Goal: Information Seeking & Learning: Learn about a topic

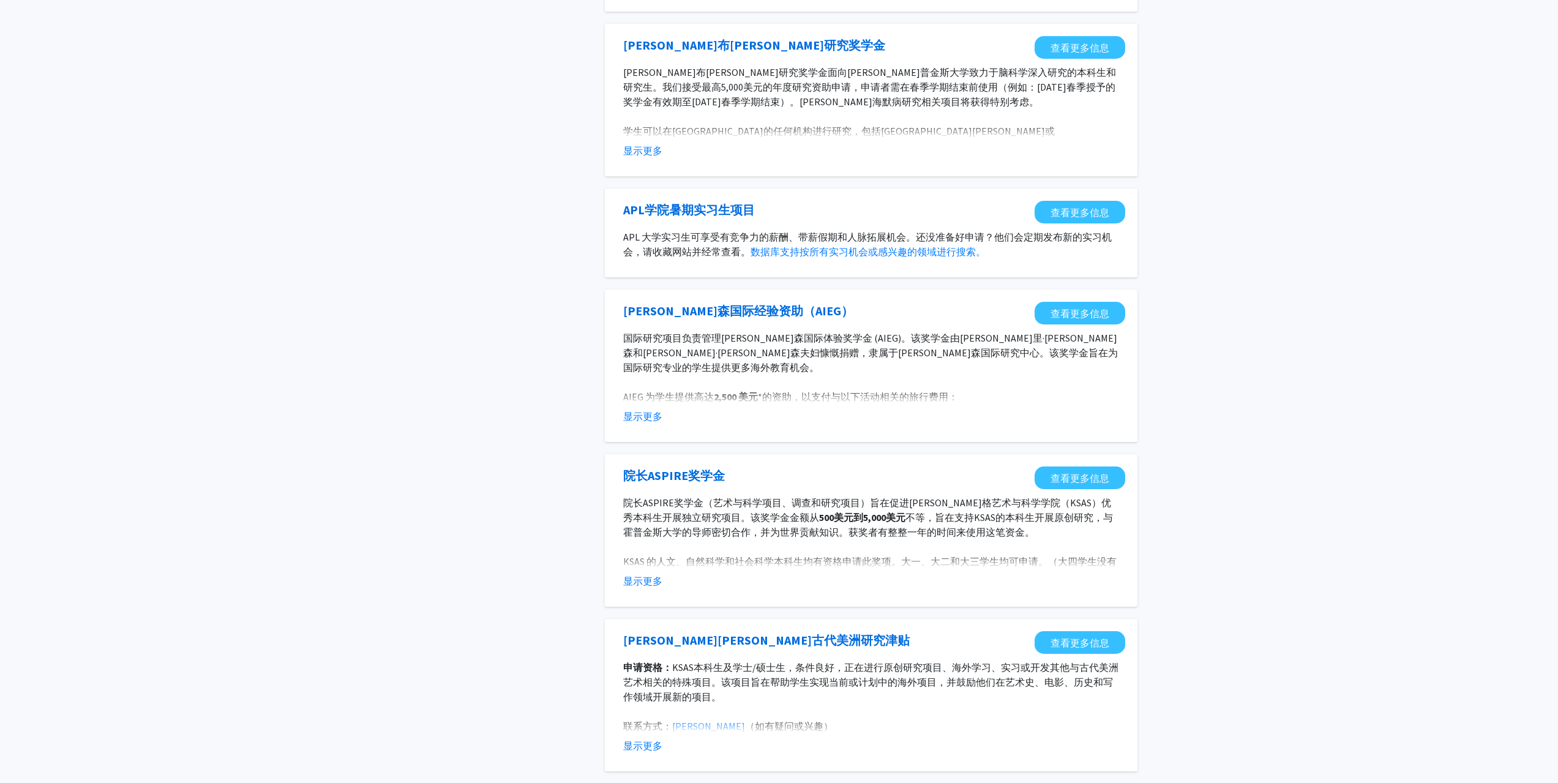
scroll to position [918, 0]
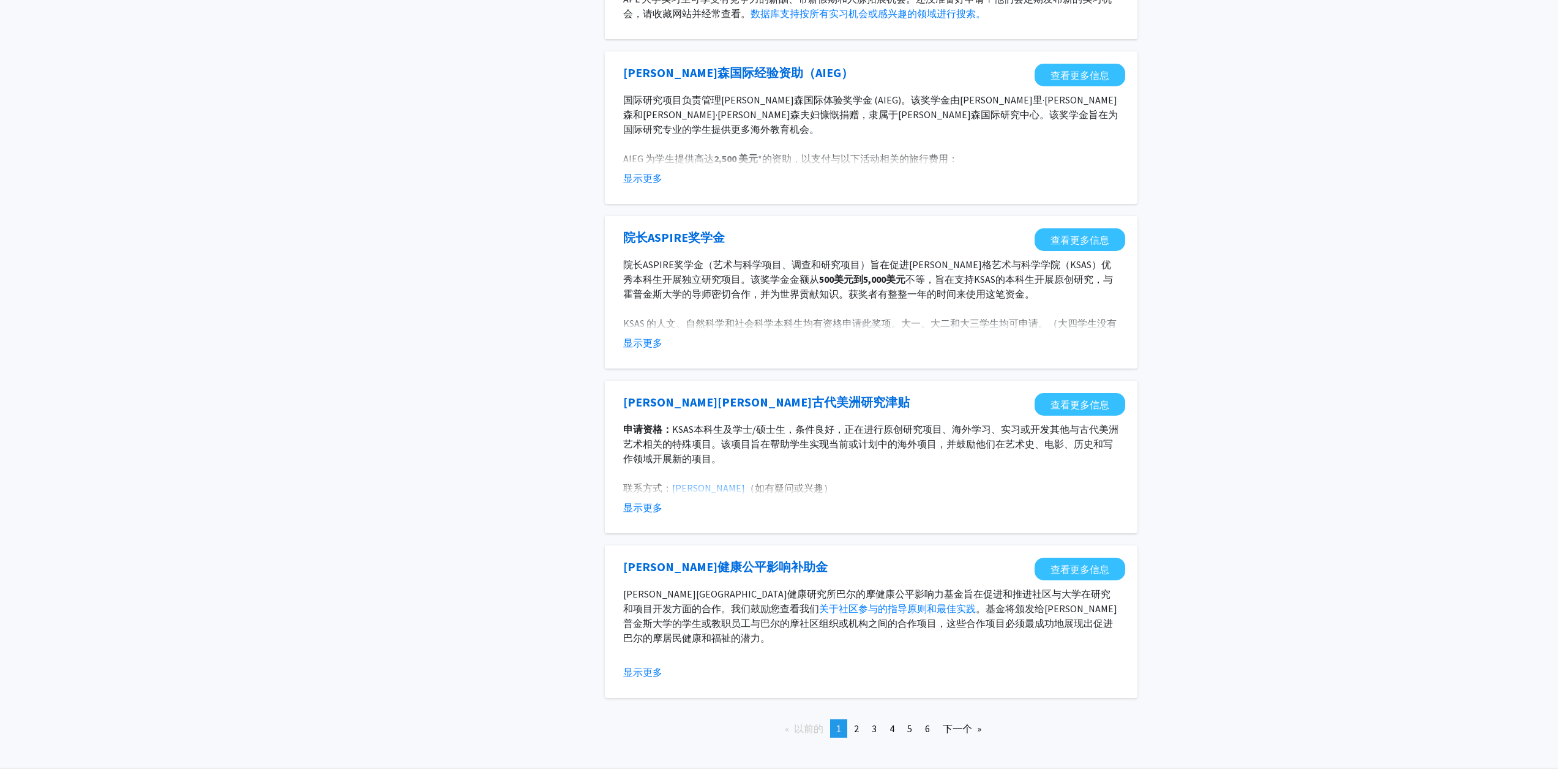
scroll to position [1026, 0]
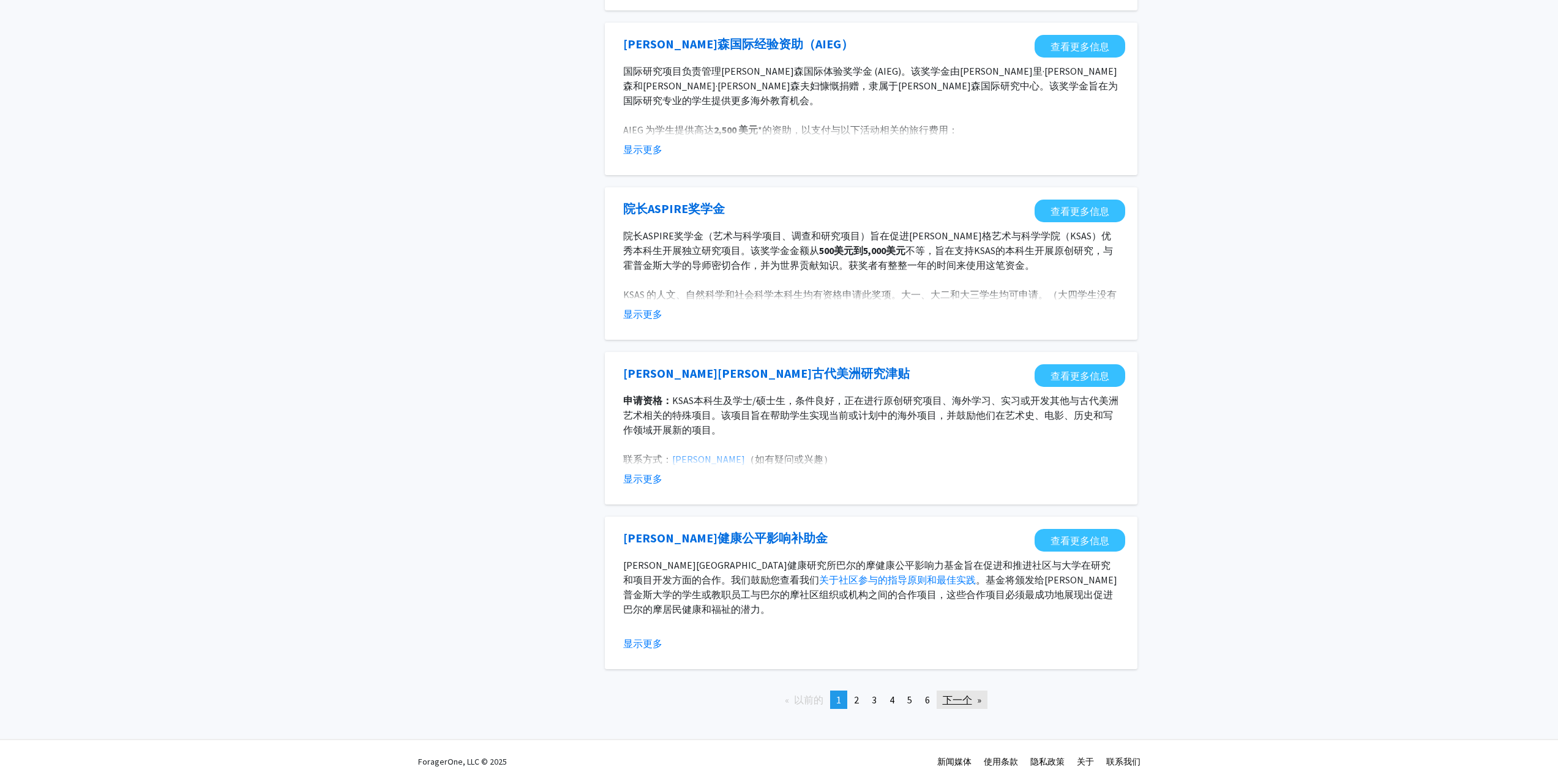
click at [958, 700] on font "下一个" at bounding box center [957, 700] width 29 height 12
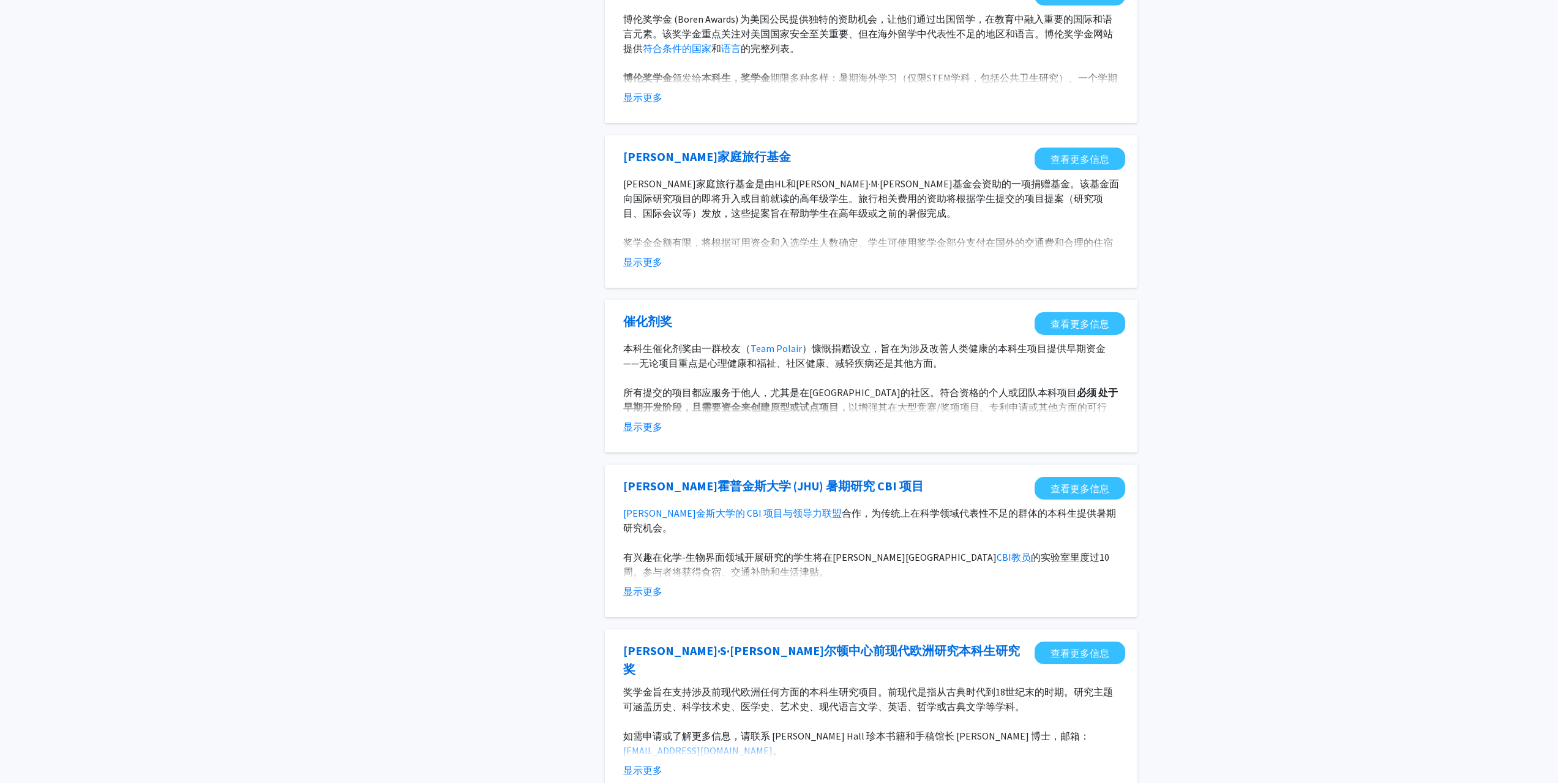
scroll to position [429, 0]
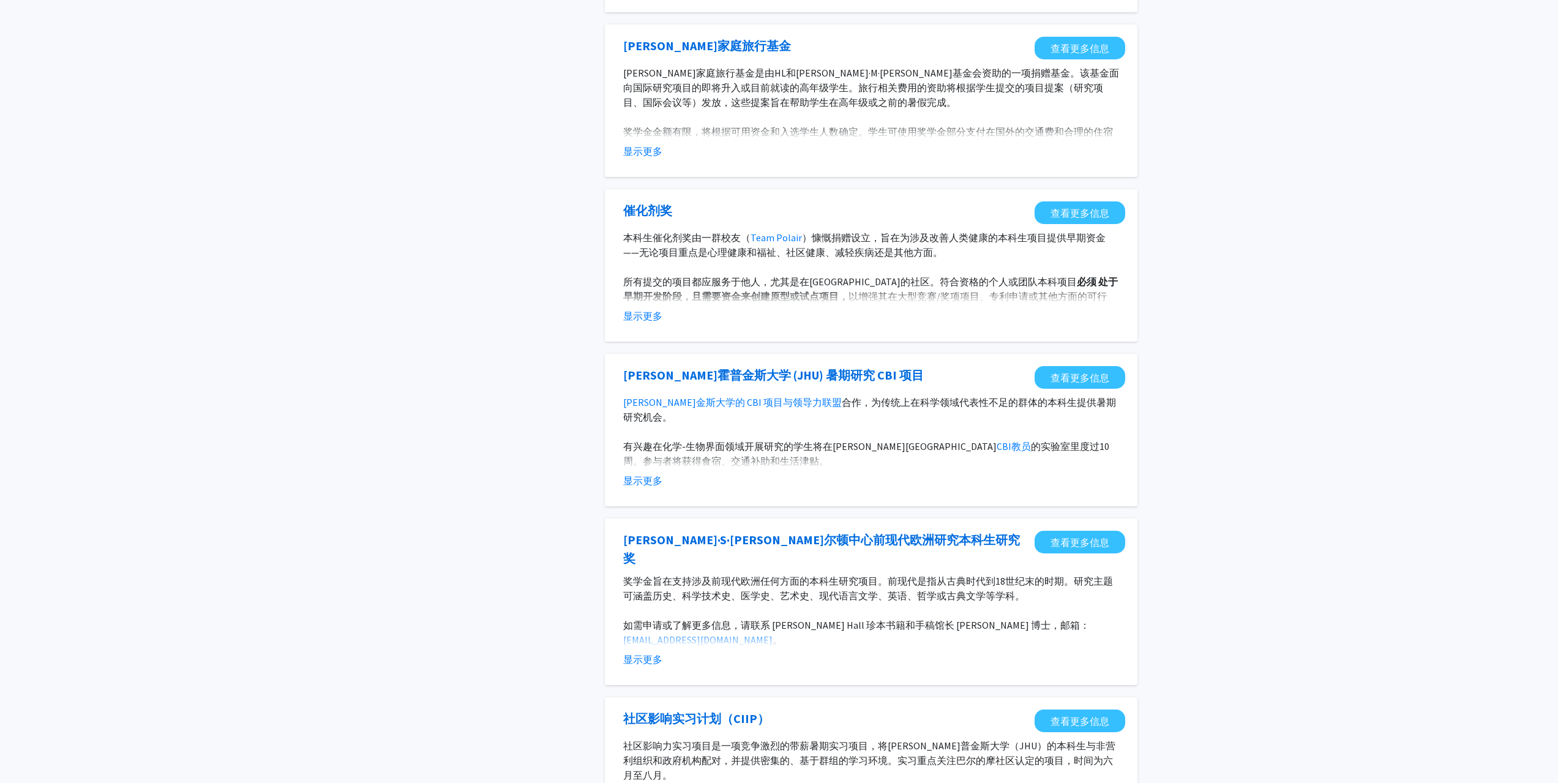
click at [1312, 367] on div "标签 机会类型 内部的 外部的 搜索 第 1 页 ，共 6 页（共 56 个 机会结果） 班德家庭基金奖 查看更多信息 班德家庭基金奖旨在鼓励学生创造性地思考…" at bounding box center [779, 518] width 1558 height 1806
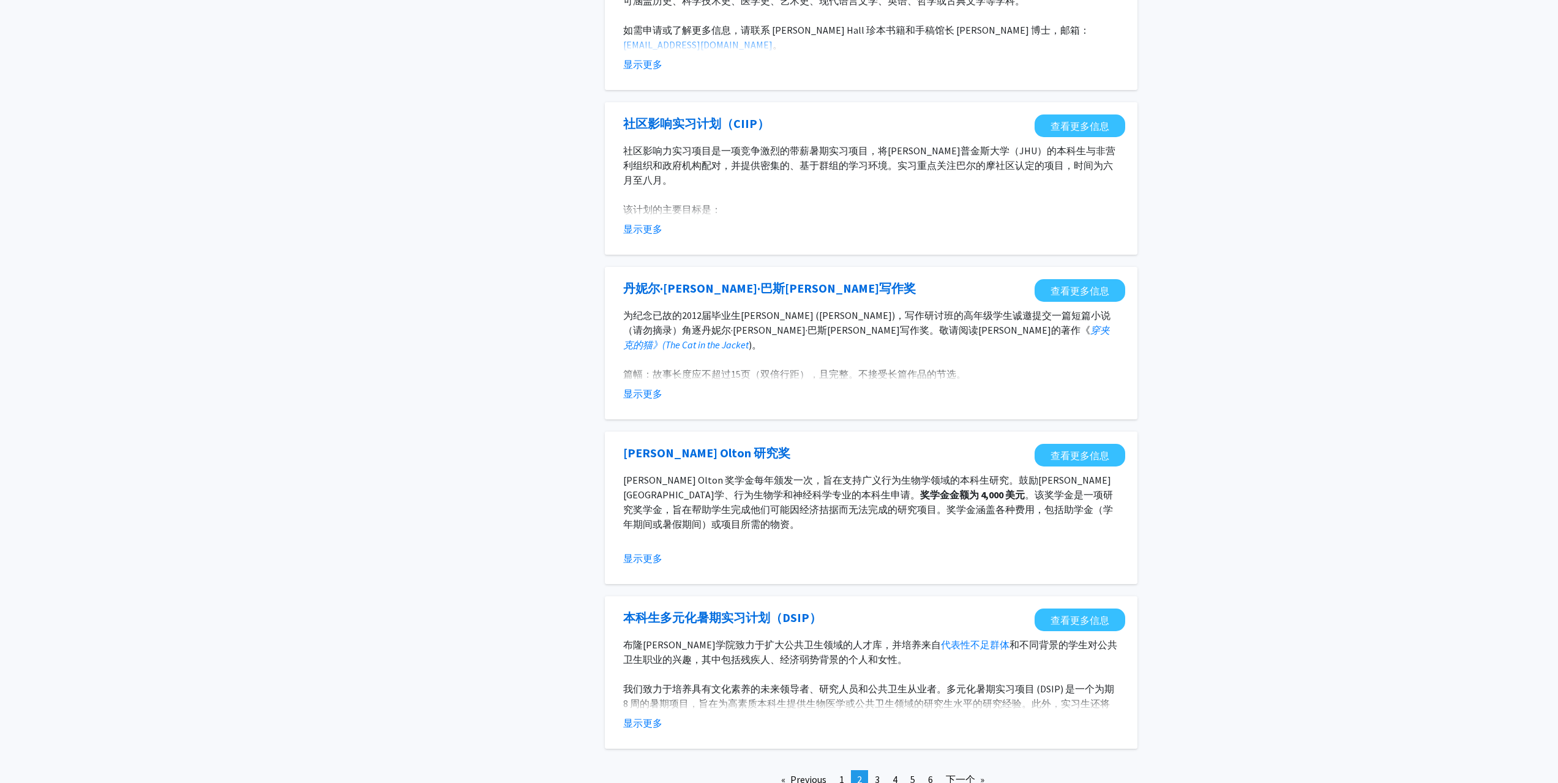
scroll to position [1041, 0]
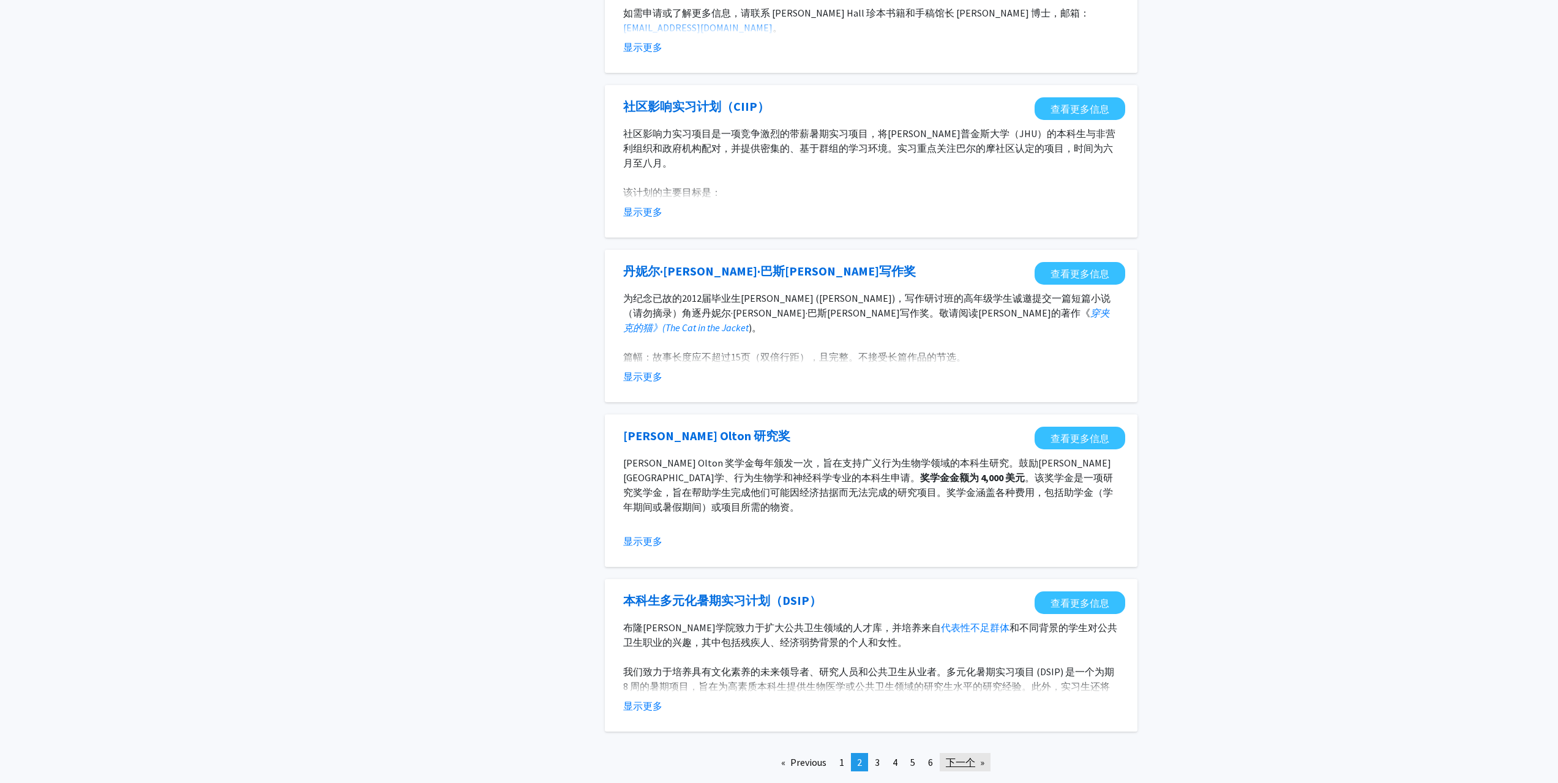
click at [970, 755] on link "下一个 页" at bounding box center [965, 762] width 51 height 18
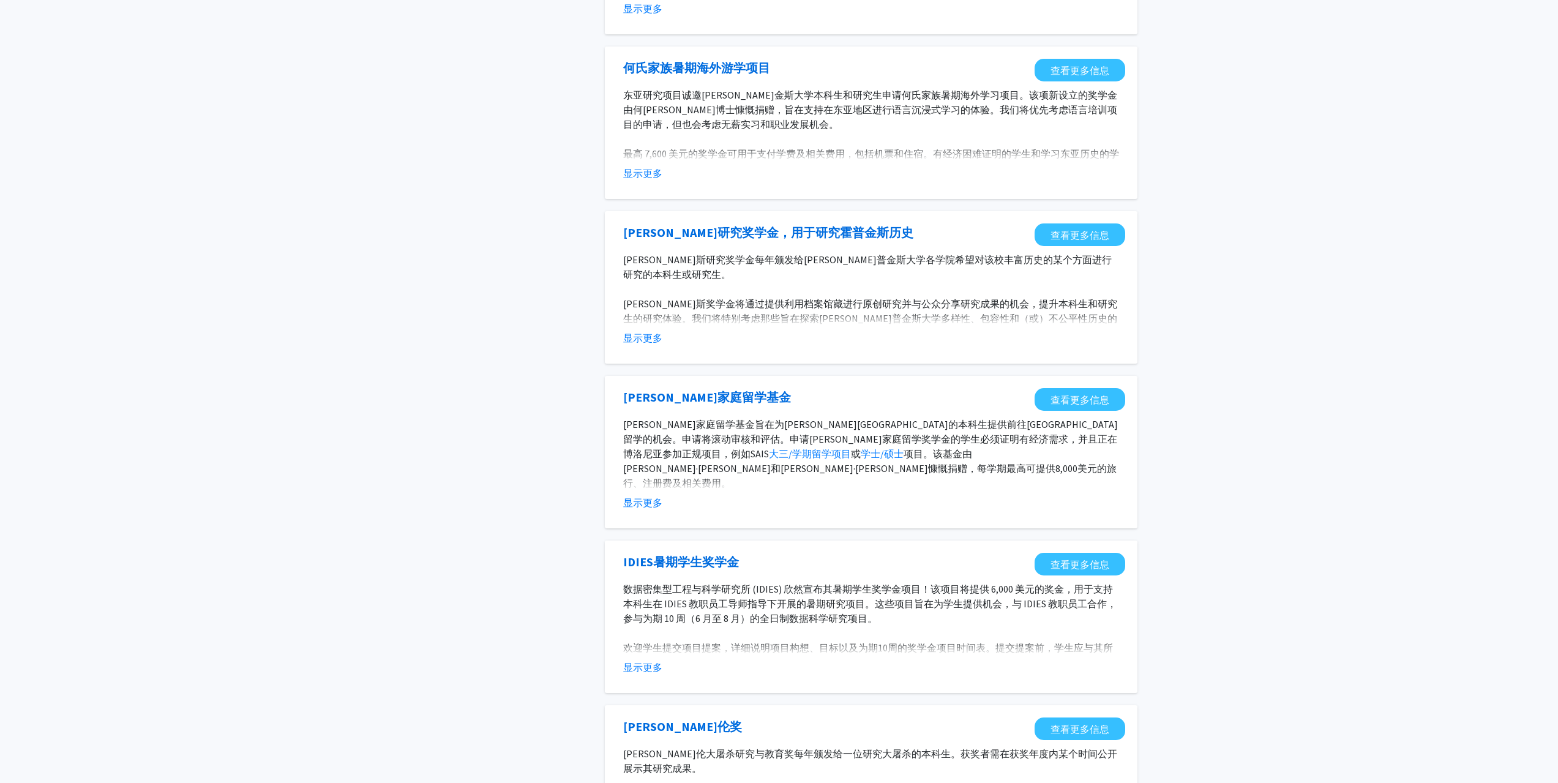
scroll to position [612, 0]
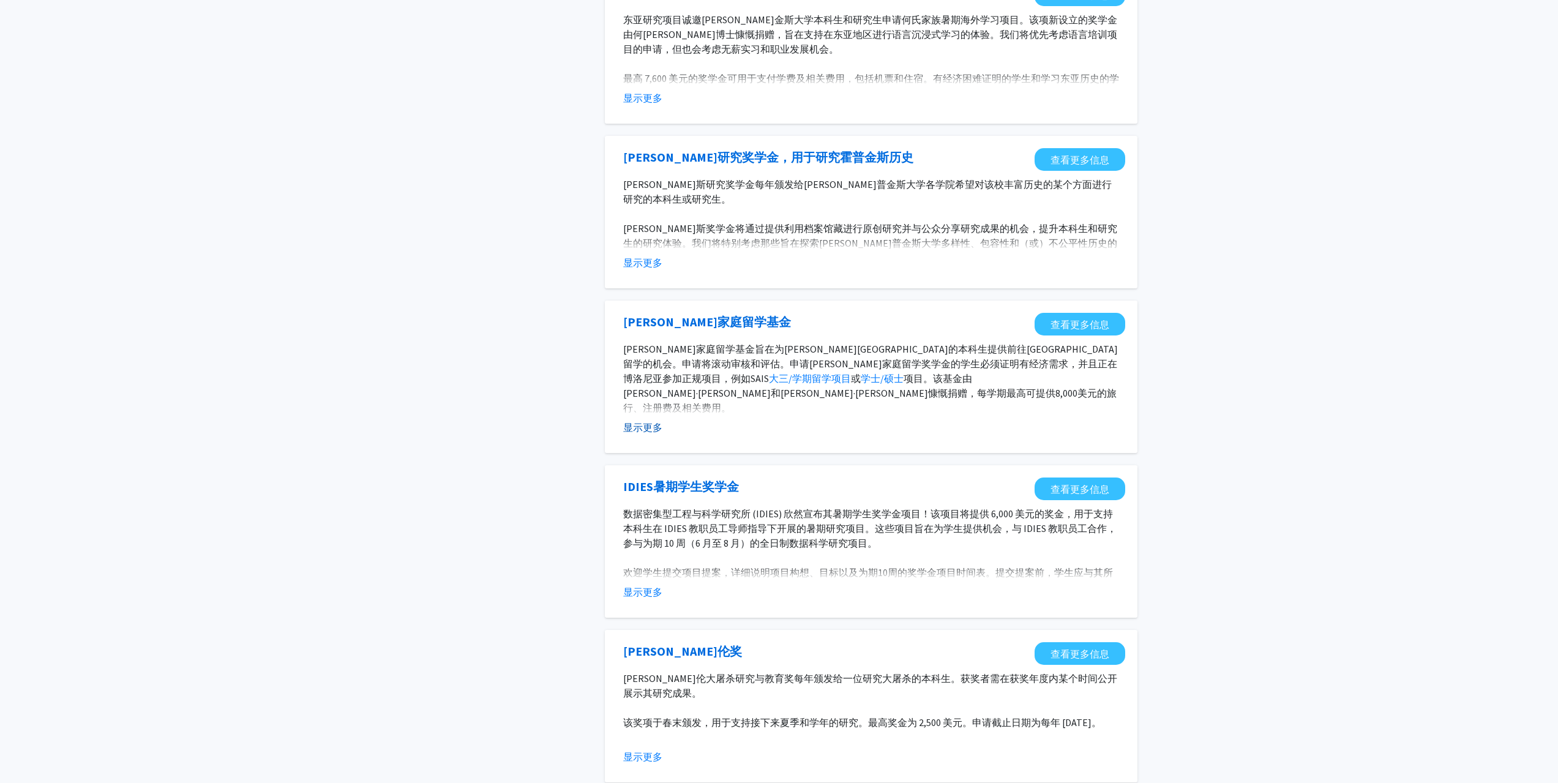
click at [652, 431] on font "显示更多" at bounding box center [642, 427] width 39 height 12
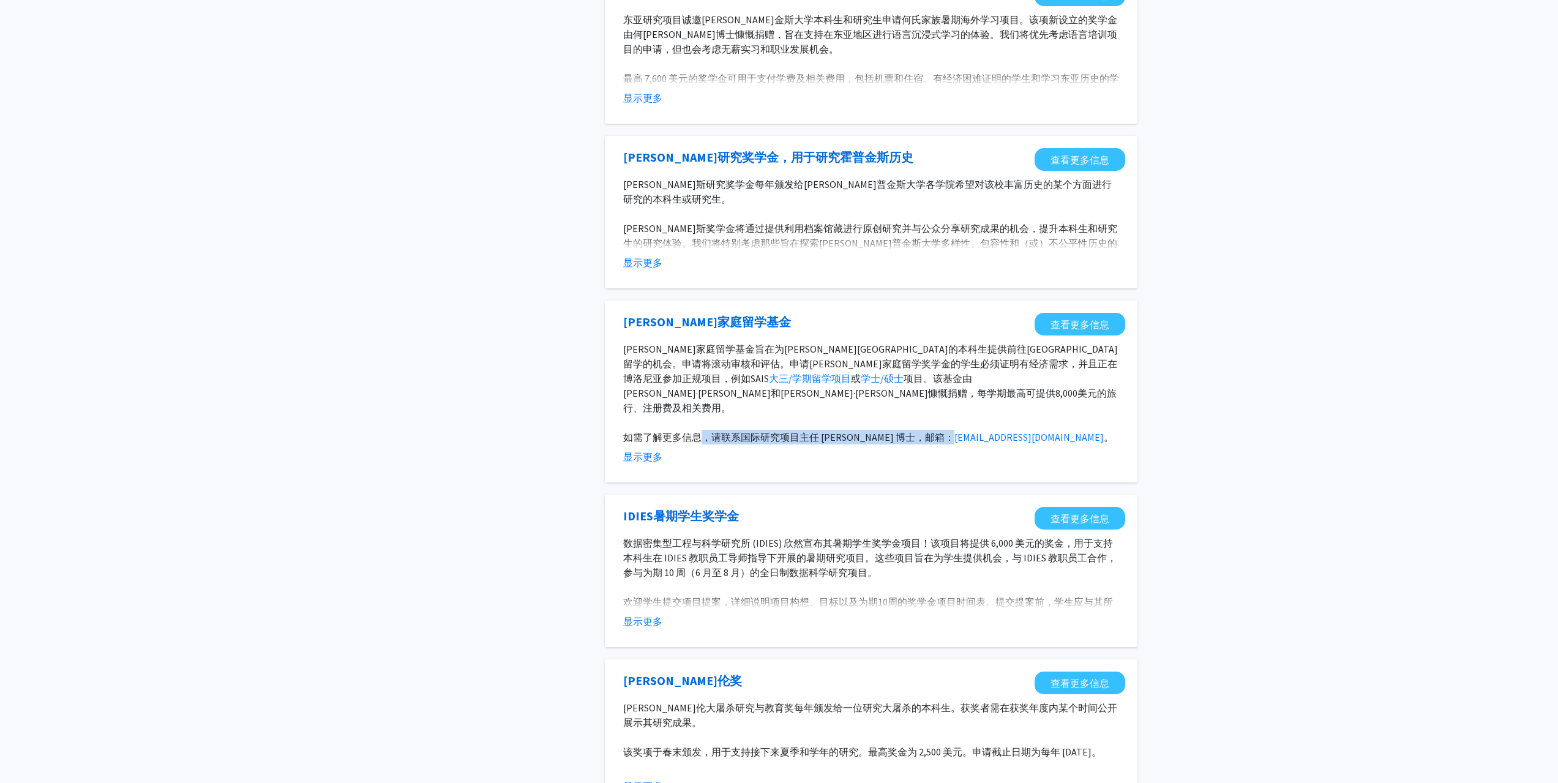
drag, startPoint x: 710, startPoint y: 422, endPoint x: 923, endPoint y: 417, distance: 213.8
click at [923, 431] on font "如需了解更多信息，请联系国际研究项目主任 [PERSON_NAME] 博士，邮箱：" at bounding box center [788, 437] width 331 height 12
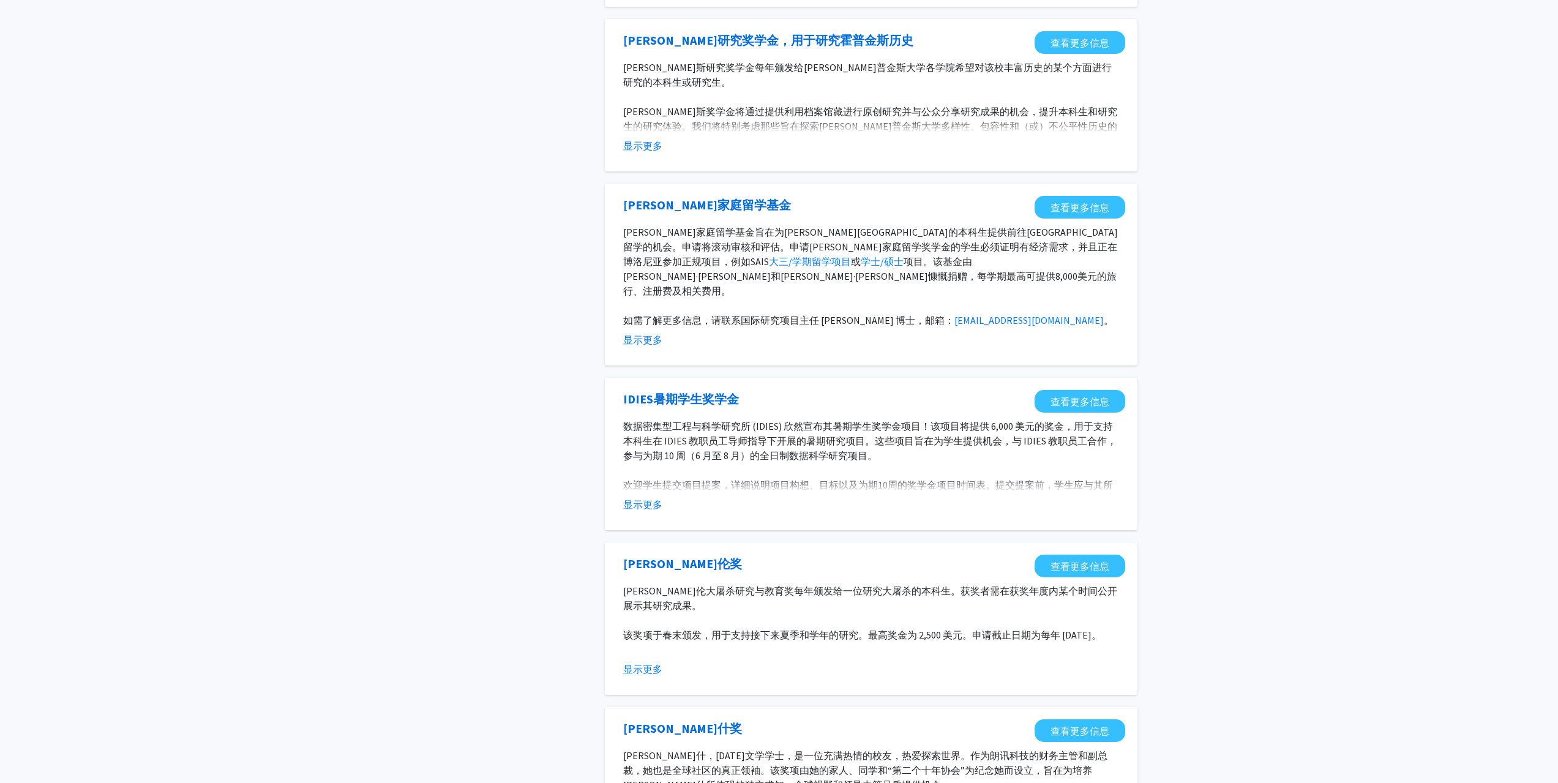
scroll to position [857, 0]
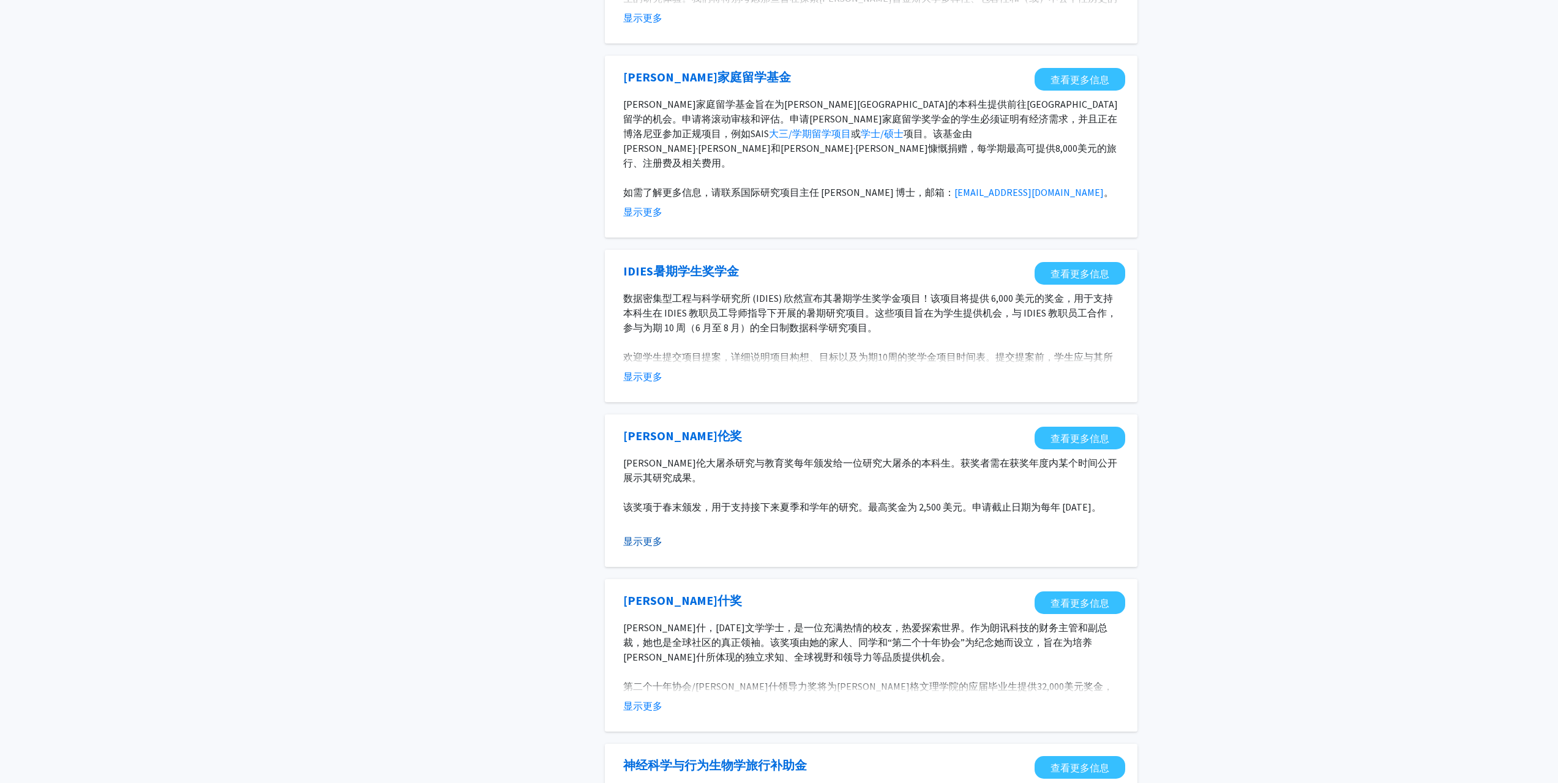
click at [653, 535] on font "显示更多" at bounding box center [642, 541] width 39 height 12
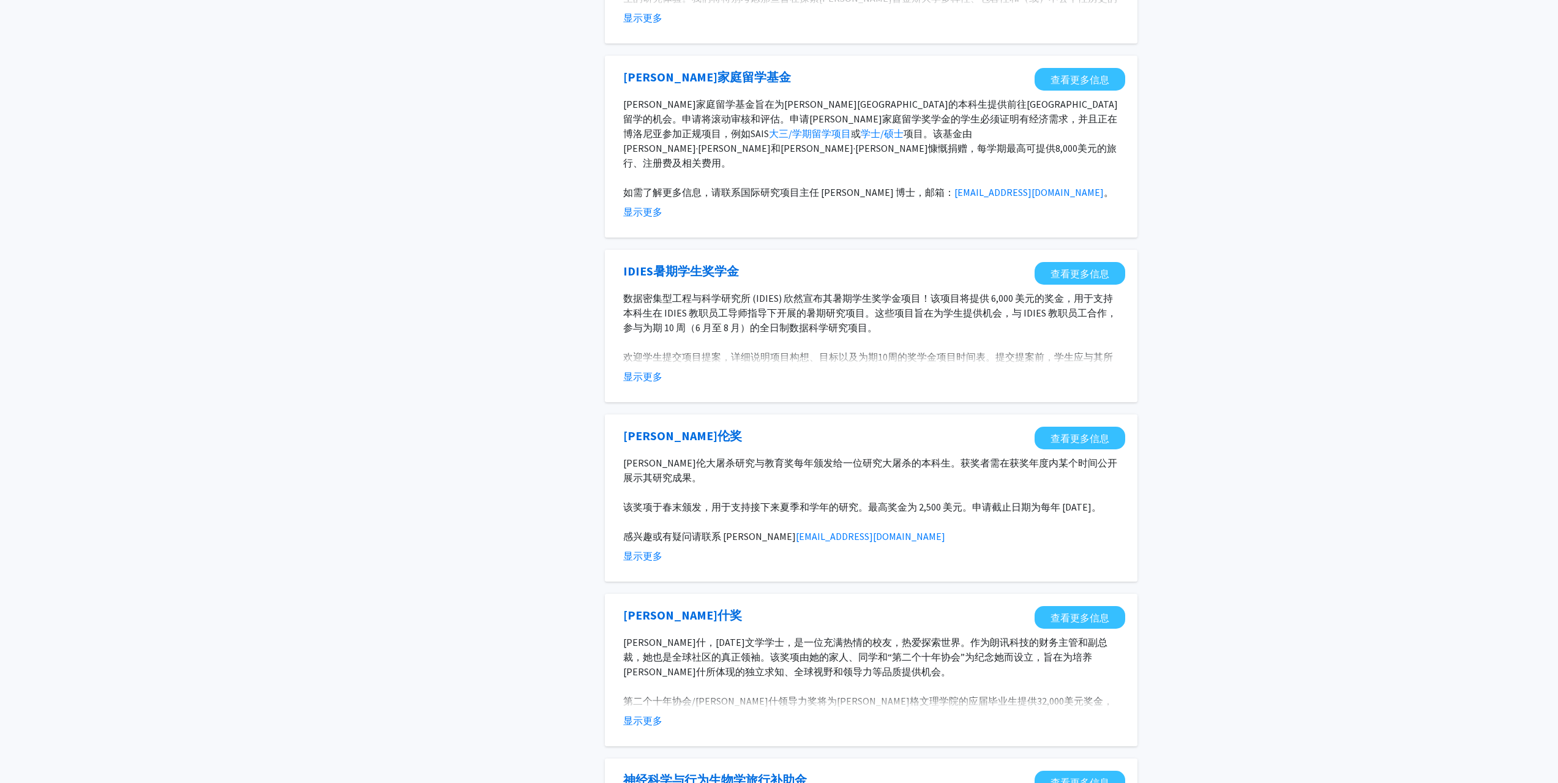
scroll to position [1084, 0]
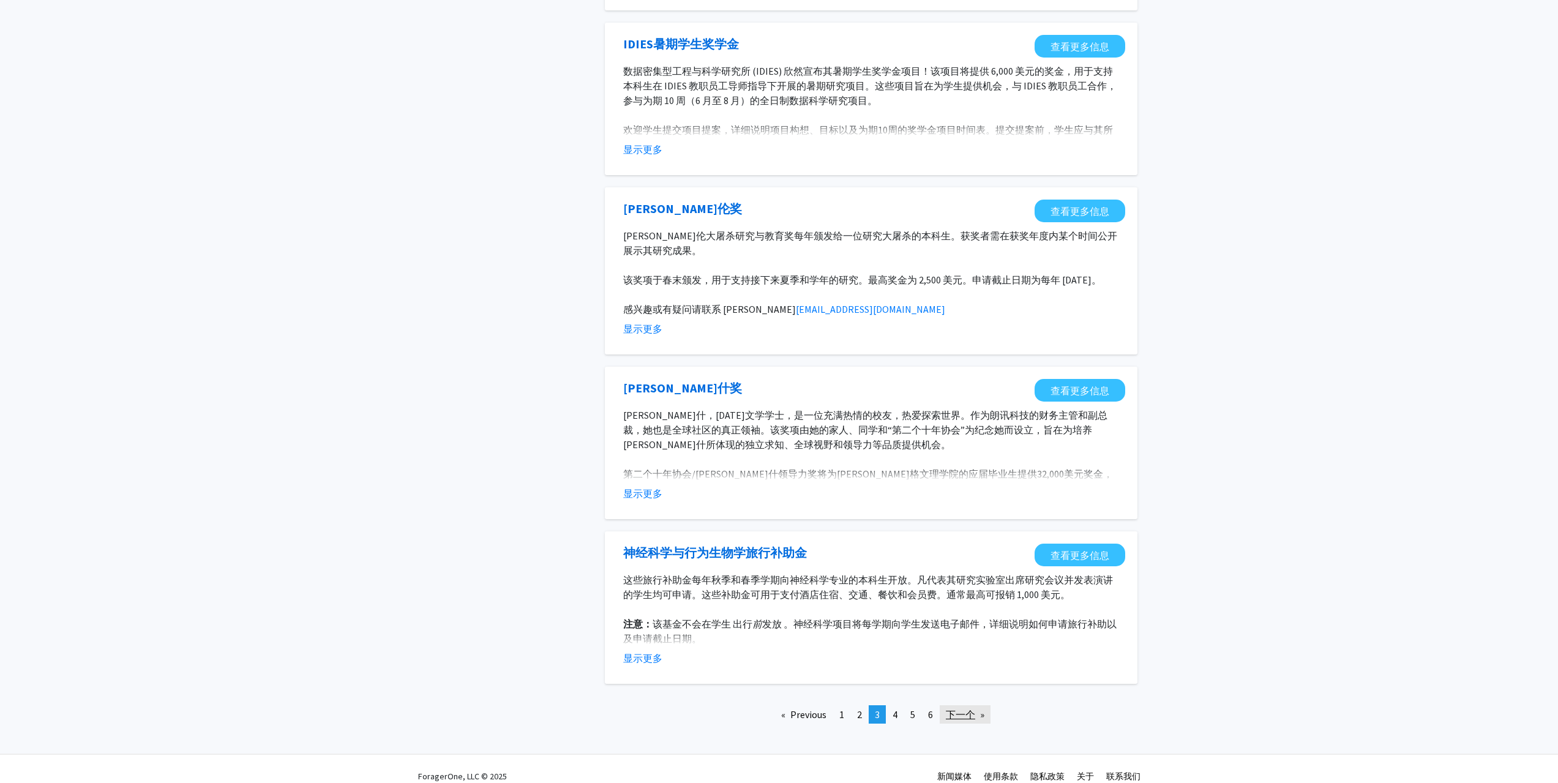
click at [964, 708] on font "下一个" at bounding box center [960, 714] width 29 height 12
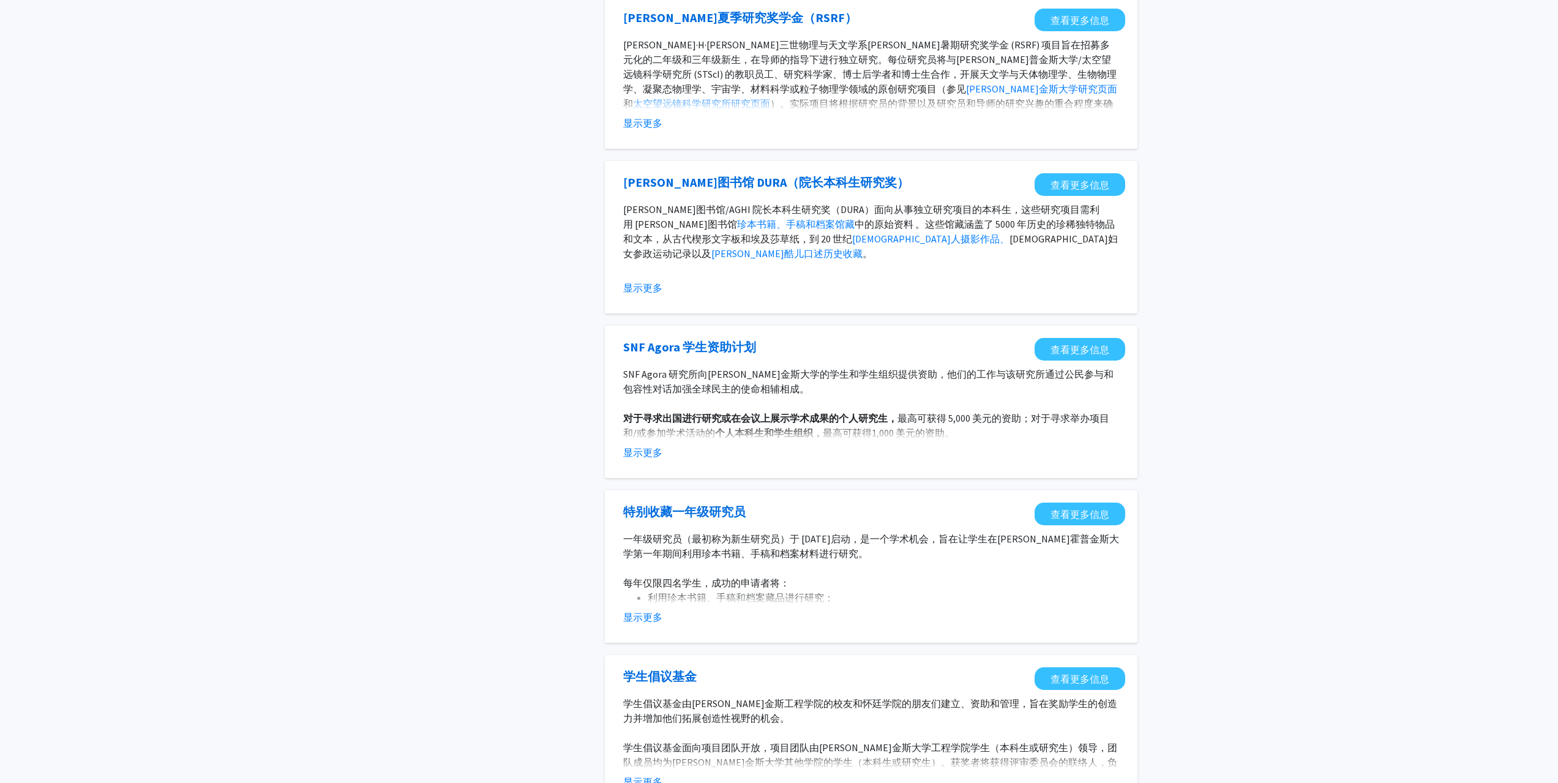
scroll to position [918, 0]
click at [645, 617] on font "显示更多" at bounding box center [642, 615] width 39 height 12
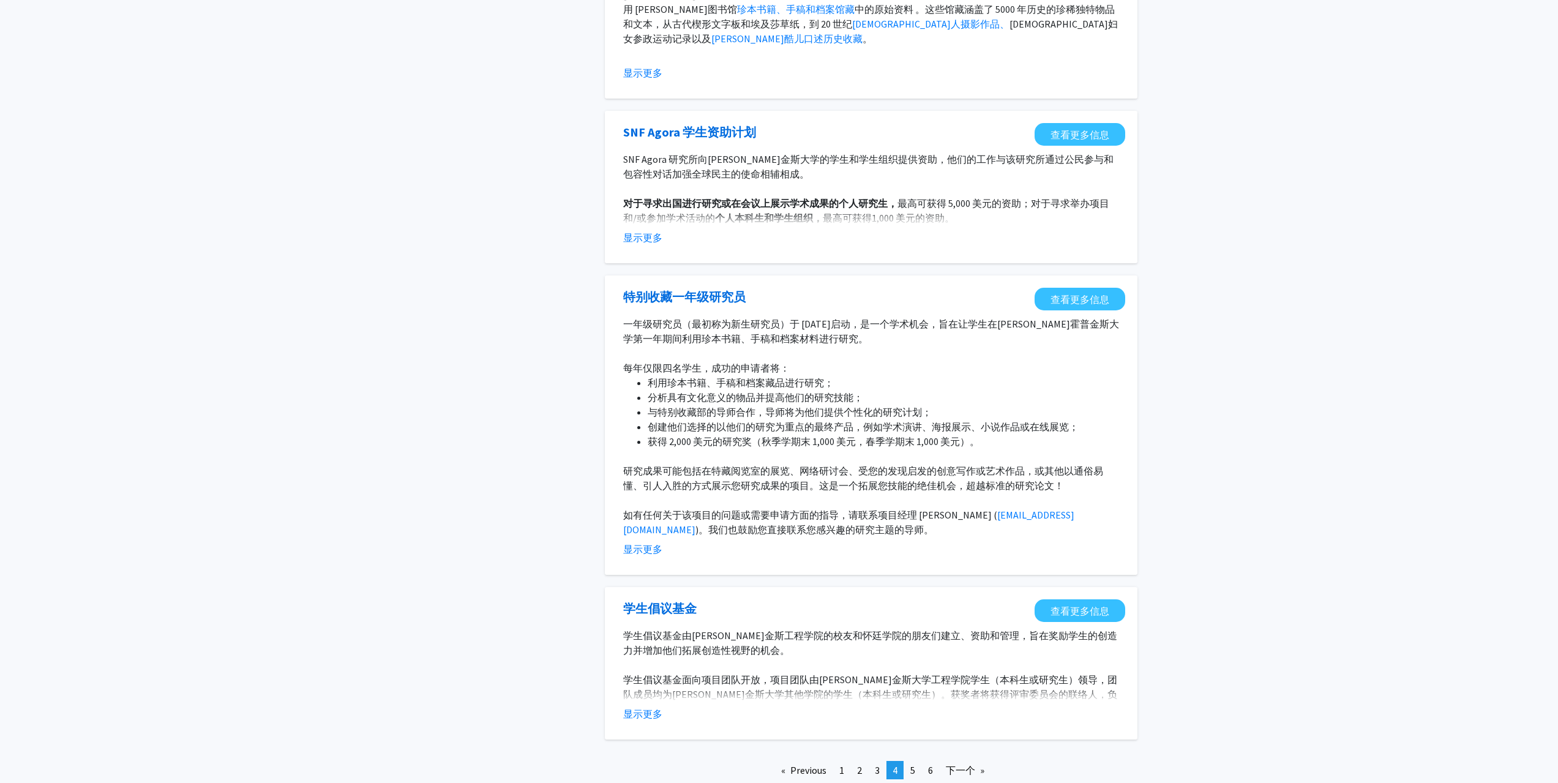
scroll to position [1163, 0]
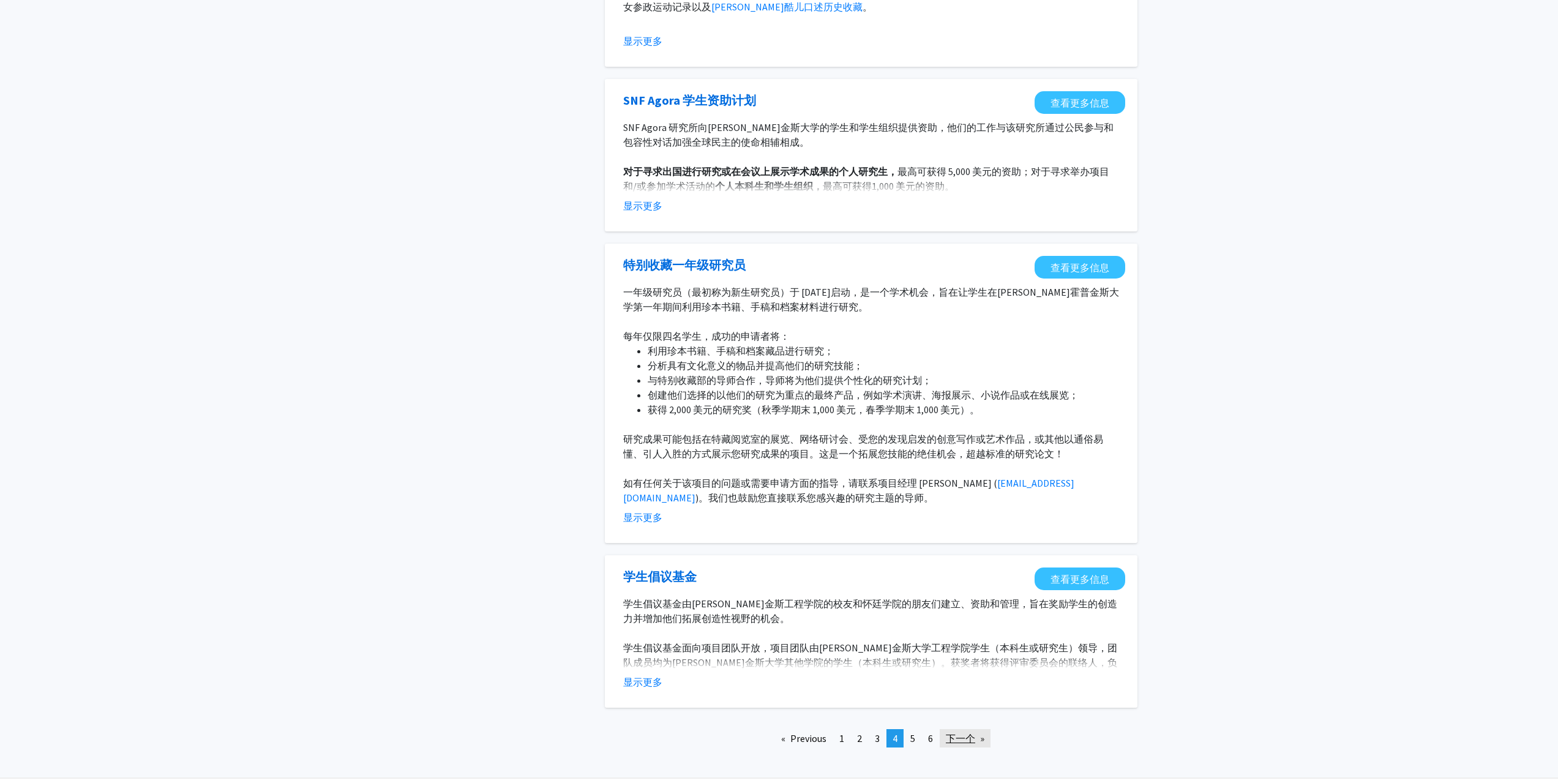
click at [972, 740] on font "下一个" at bounding box center [960, 738] width 29 height 12
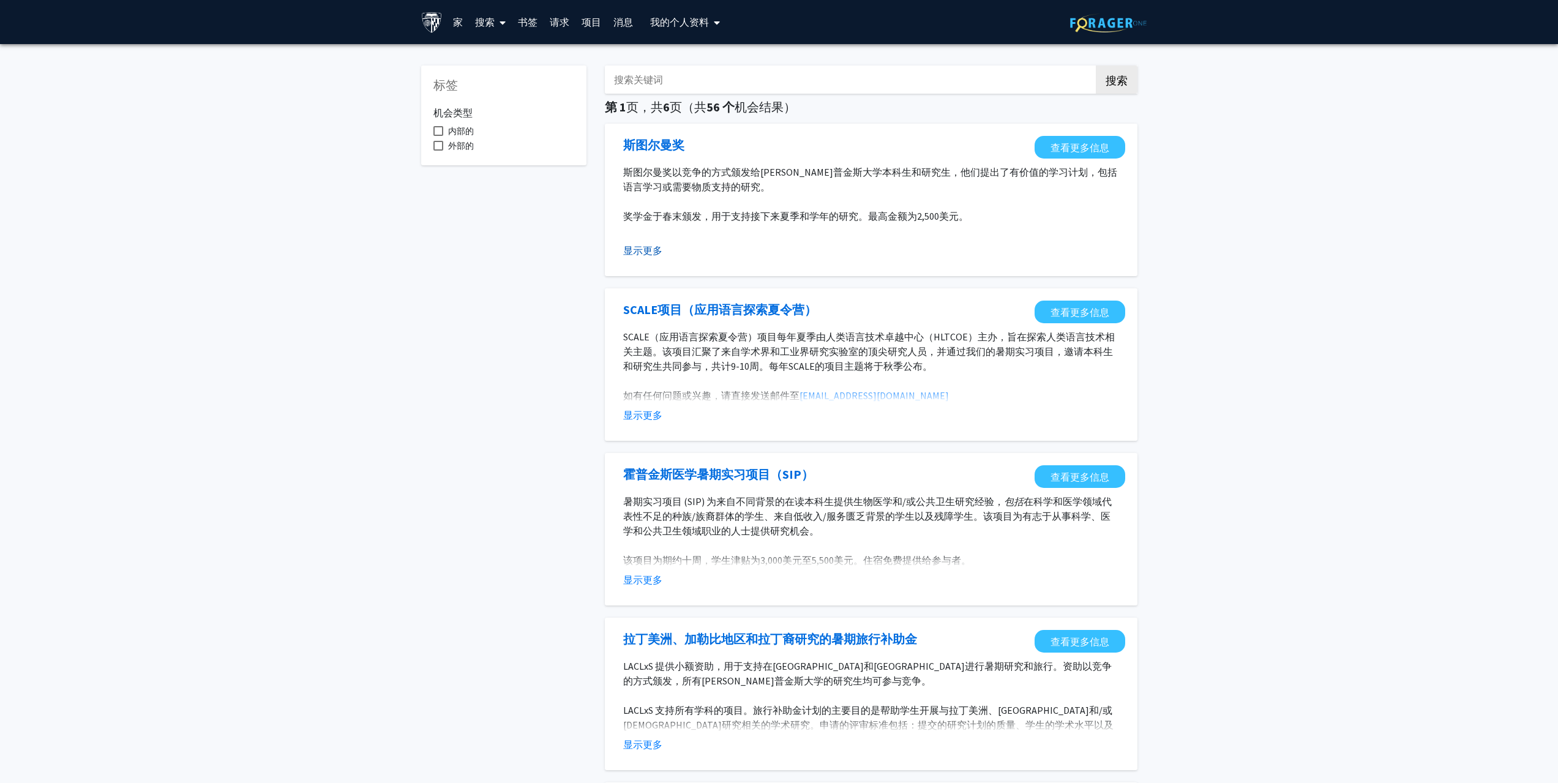
click at [653, 257] on button "显示更多" at bounding box center [642, 250] width 39 height 15
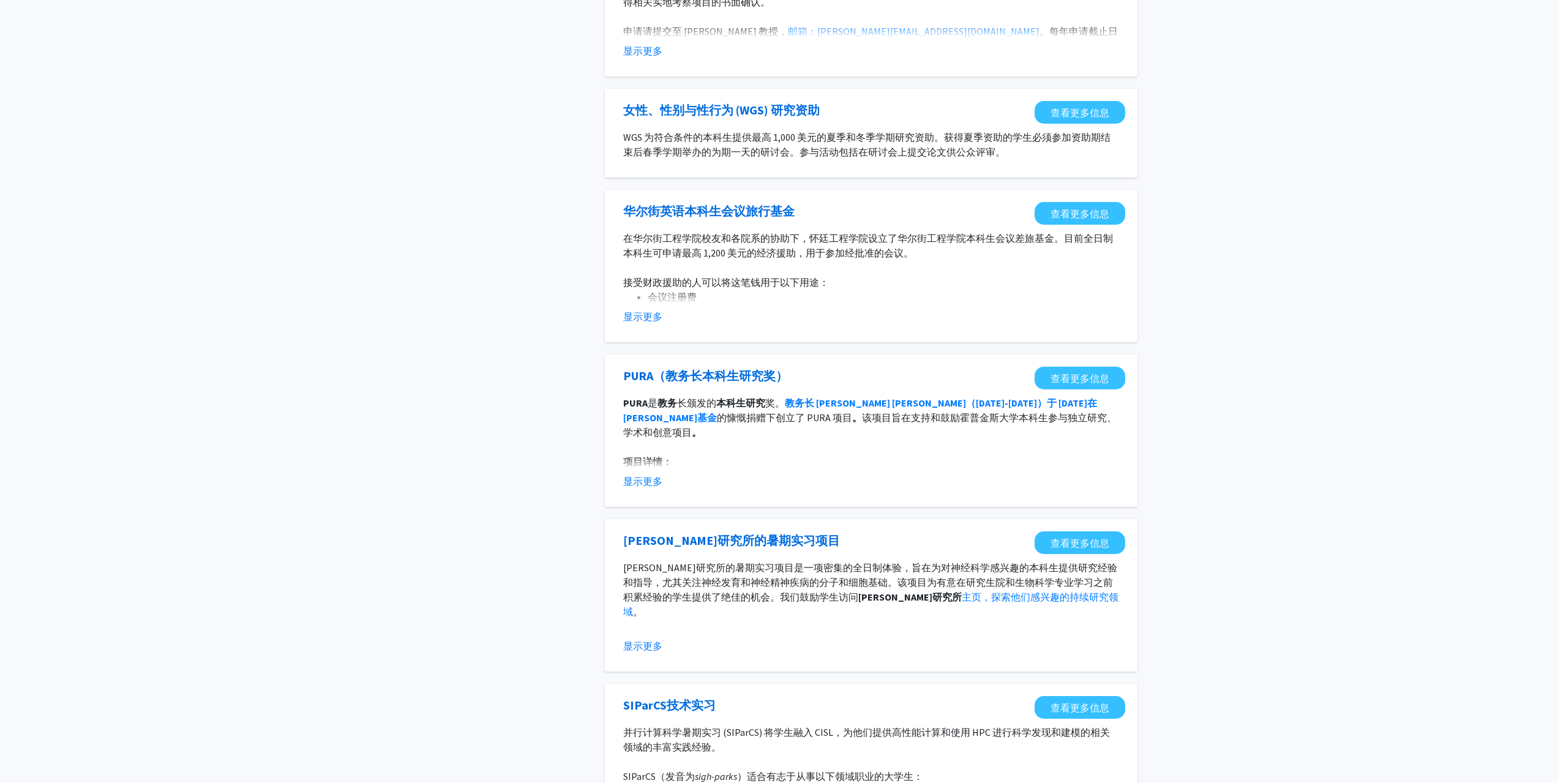
scroll to position [980, 0]
